Goal: Task Accomplishment & Management: Manage account settings

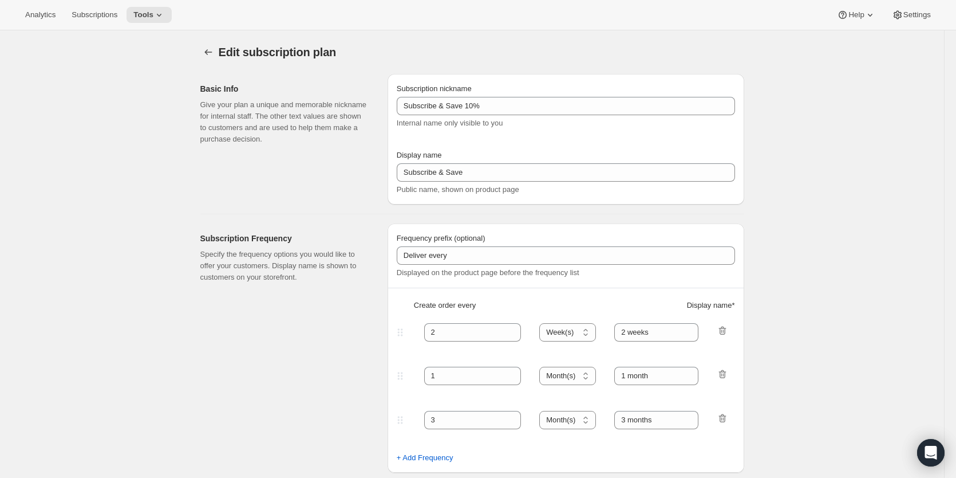
select select "WEEK"
select select "MONTH"
select select "WEEK"
select select "MONTH"
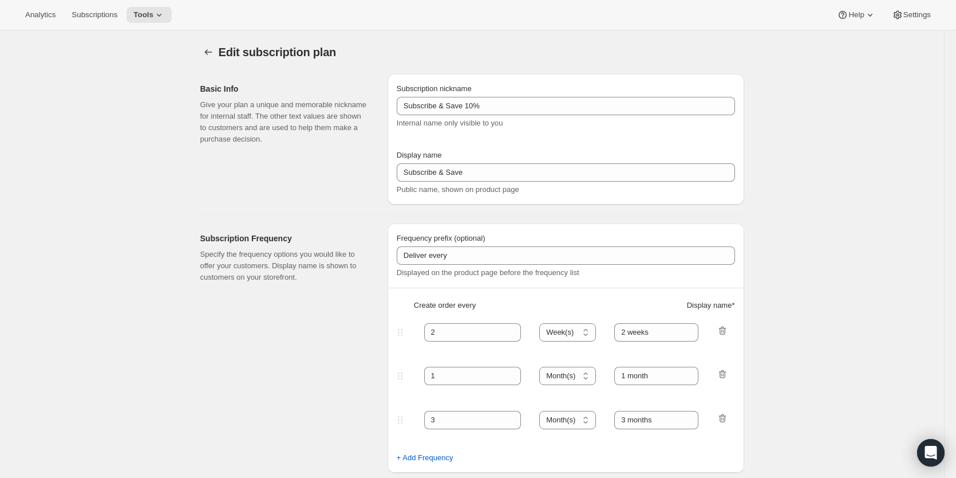
select select "MONTH"
